Goal: Check status: Check status

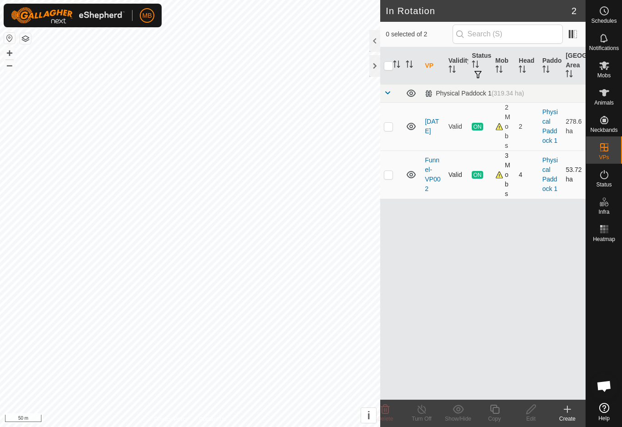
click at [395, 183] on td at bounding box center [391, 175] width 22 height 48
checkbox input "true"
click at [380, 38] on div at bounding box center [374, 41] width 11 height 22
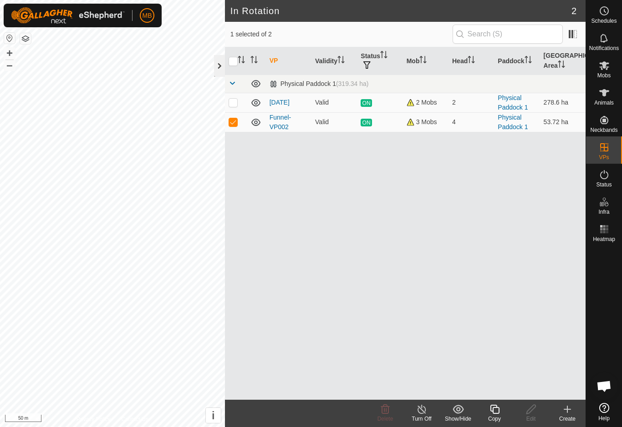
click at [214, 63] on div at bounding box center [219, 66] width 11 height 22
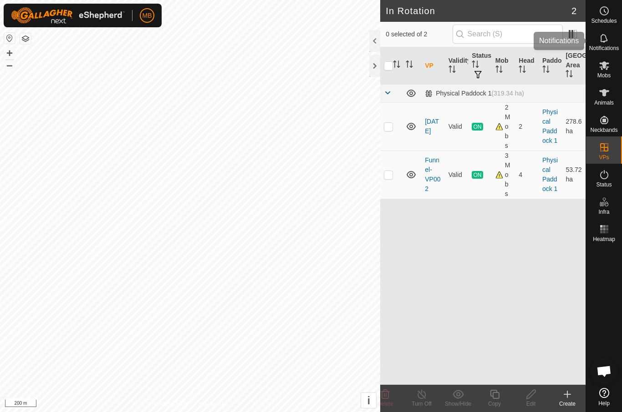
click at [609, 48] on span "Notifications" at bounding box center [604, 48] width 30 height 5
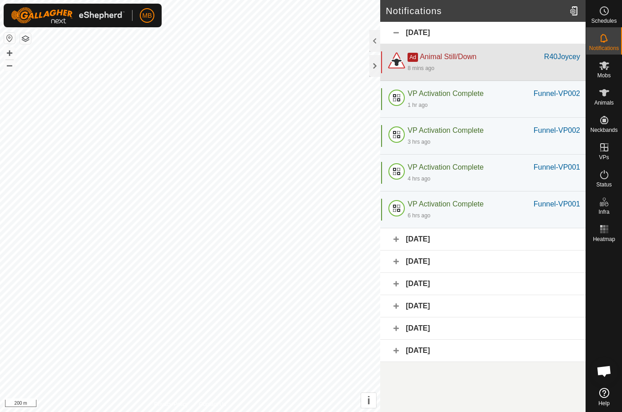
click at [537, 62] on div "Ad Animal Still/Down" at bounding box center [475, 56] width 137 height 11
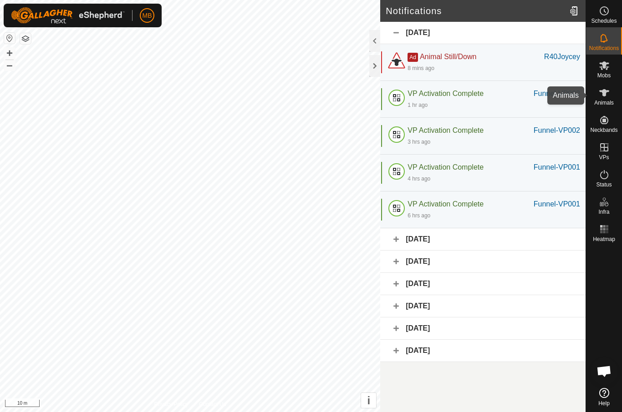
click at [605, 102] on span "Animals" at bounding box center [604, 102] width 20 height 5
